Goal: Task Accomplishment & Management: Manage account settings

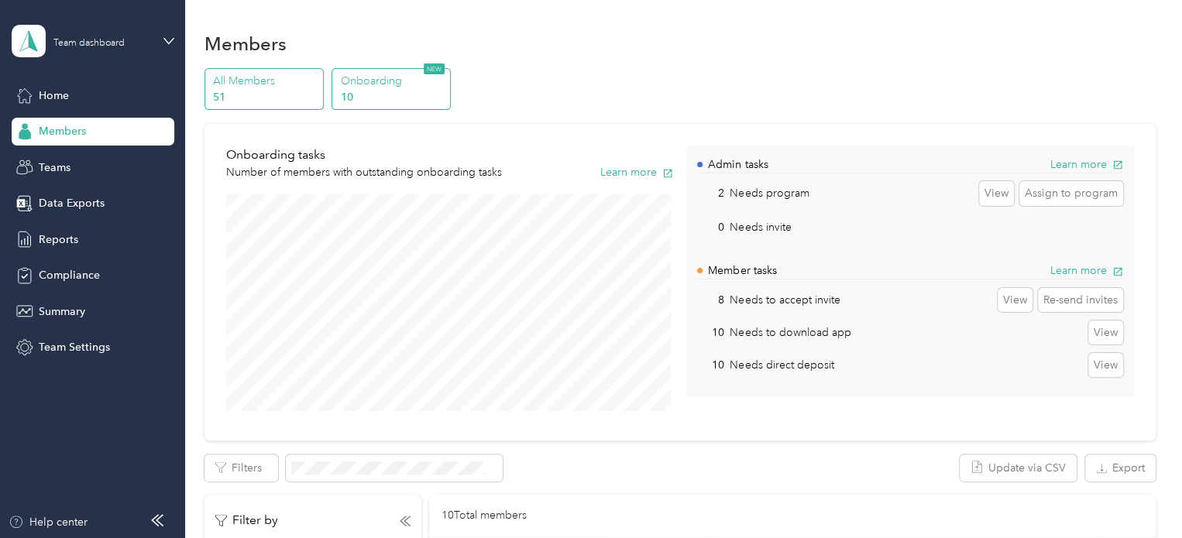
click at [257, 70] on div "All Members 51" at bounding box center [263, 89] width 119 height 43
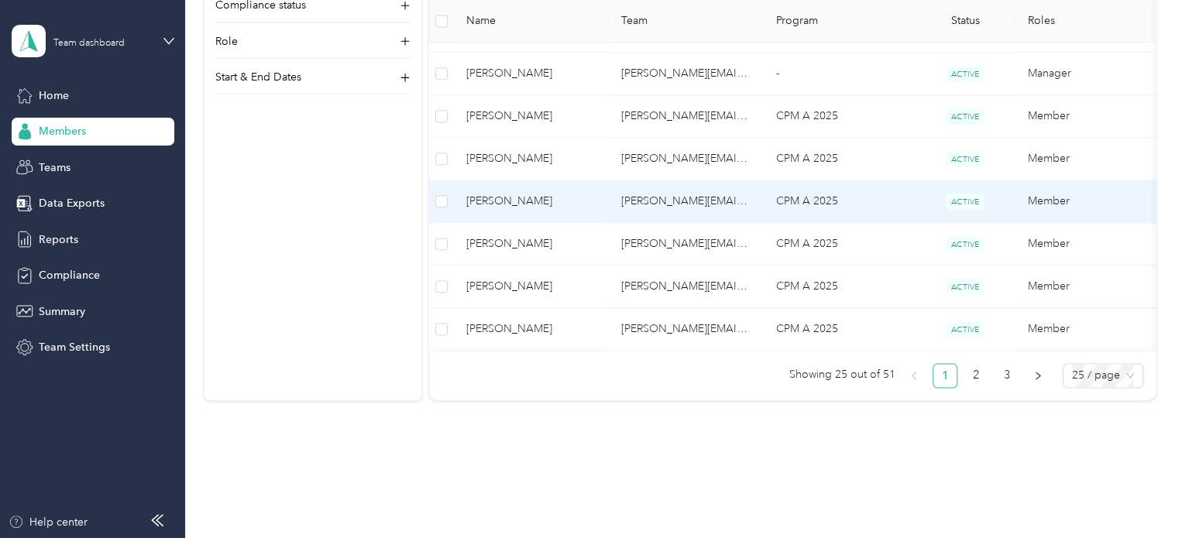
scroll to position [1007, 0]
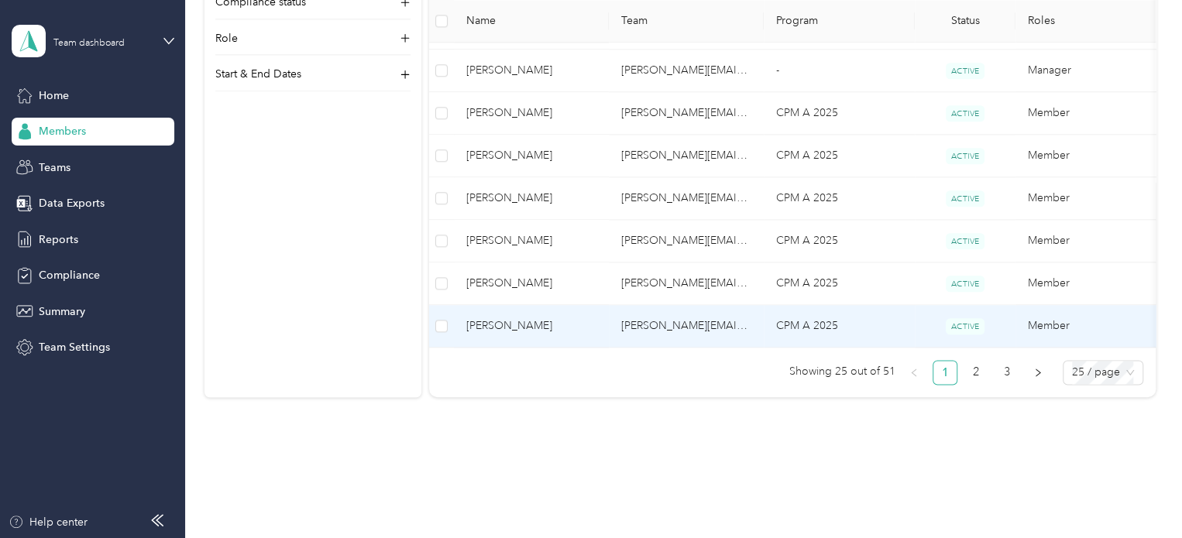
click at [514, 329] on span "[PERSON_NAME]" at bounding box center [531, 326] width 130 height 17
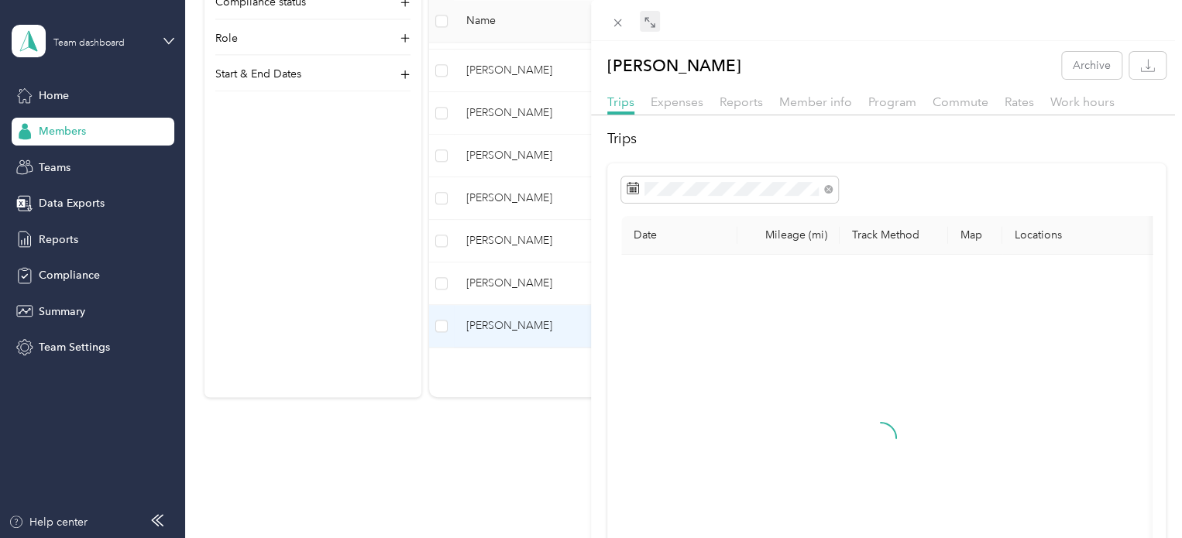
click at [651, 21] on icon at bounding box center [650, 22] width 12 height 12
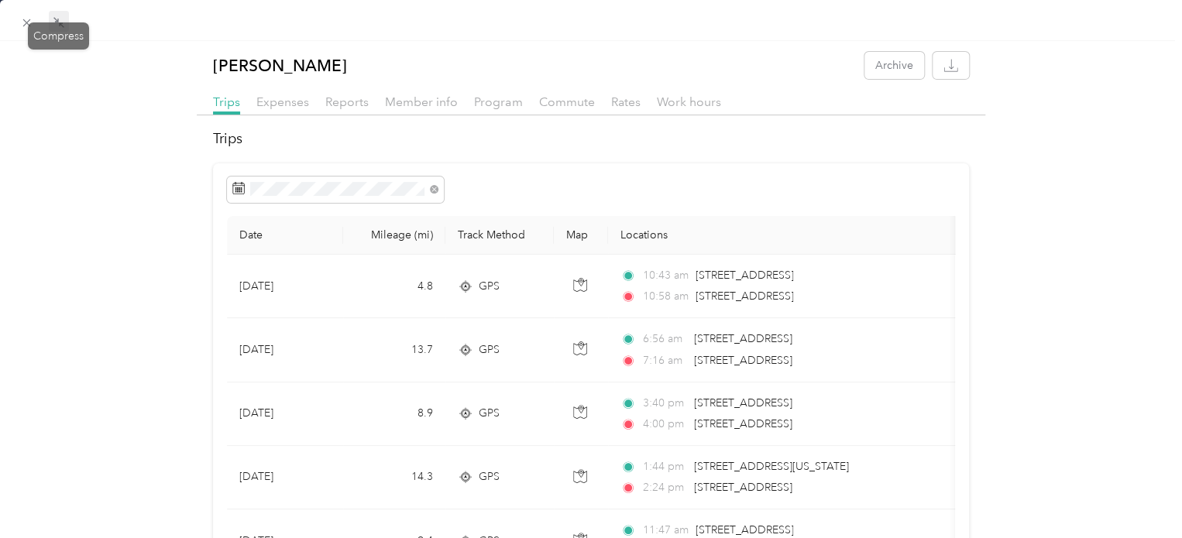
click at [33, 538] on div "Drag to resize Click to close [PERSON_NAME] Archive Trips Expenses Reports Memb…" at bounding box center [587, 538] width 1174 height 0
click at [26, 25] on icon at bounding box center [26, 22] width 13 height 13
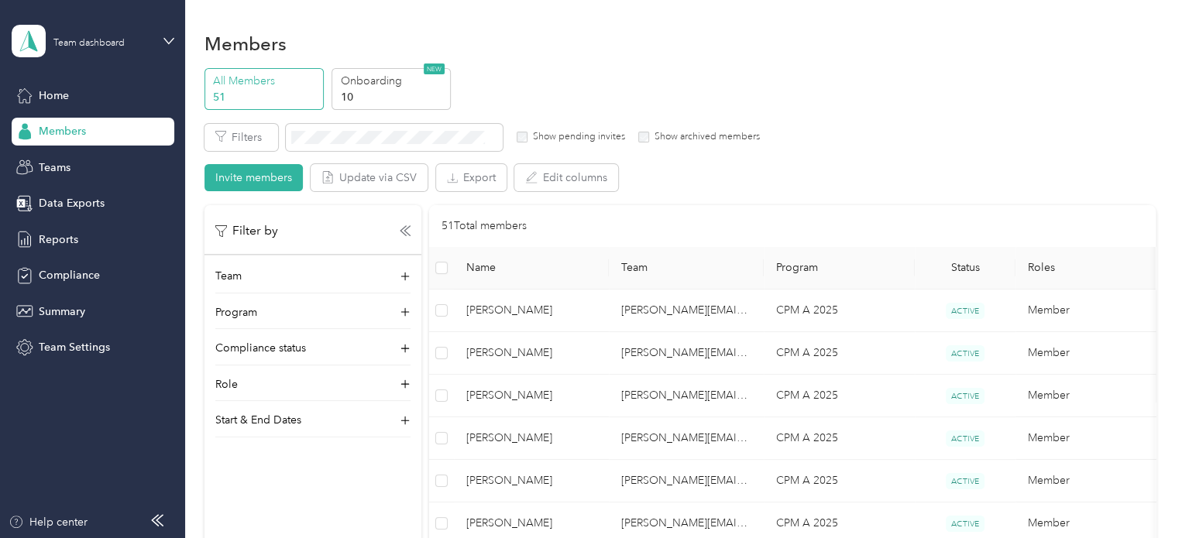
click at [536, 40] on div "Members" at bounding box center [679, 43] width 951 height 33
